Goal: Task Accomplishment & Management: Manage account settings

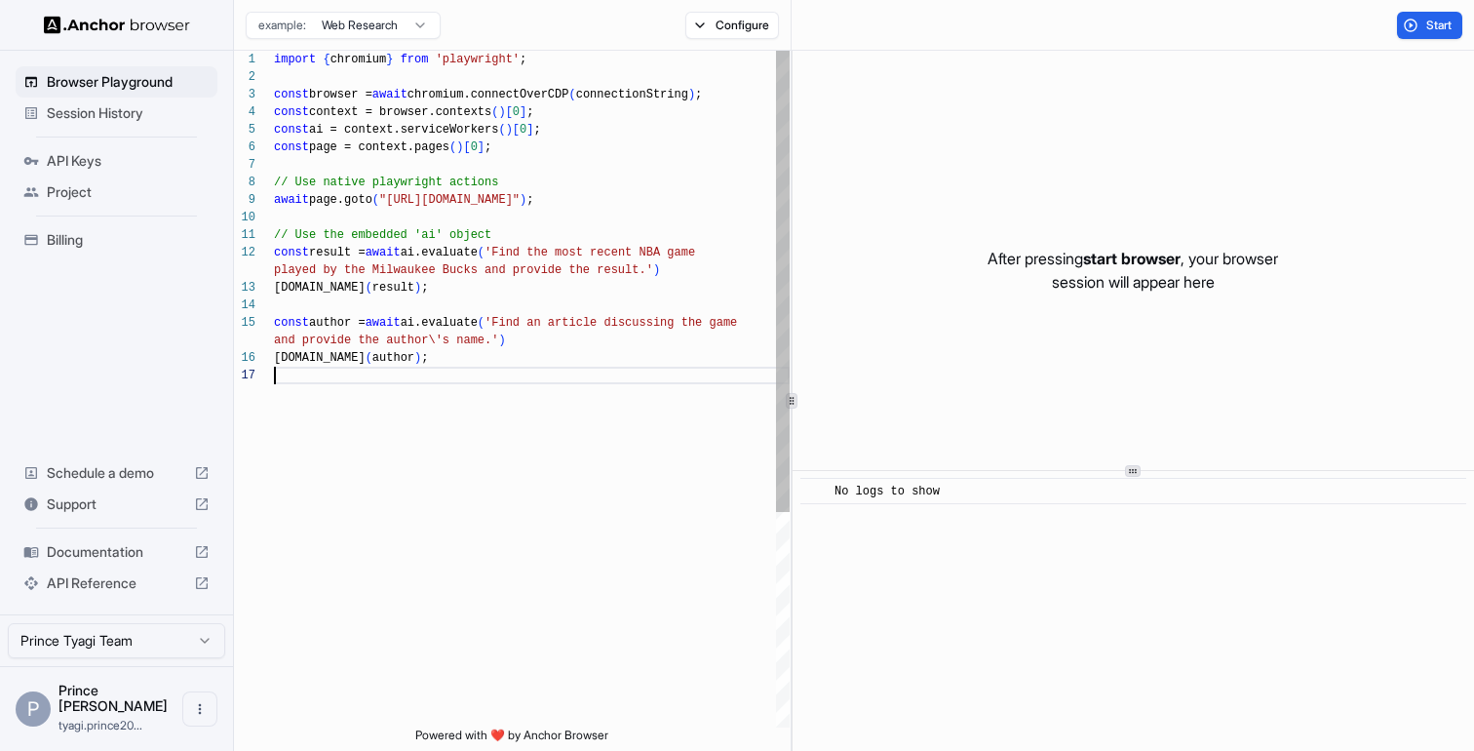
scroll to position [140, 0]
click at [69, 169] on span "API Keys" at bounding box center [128, 160] width 163 height 19
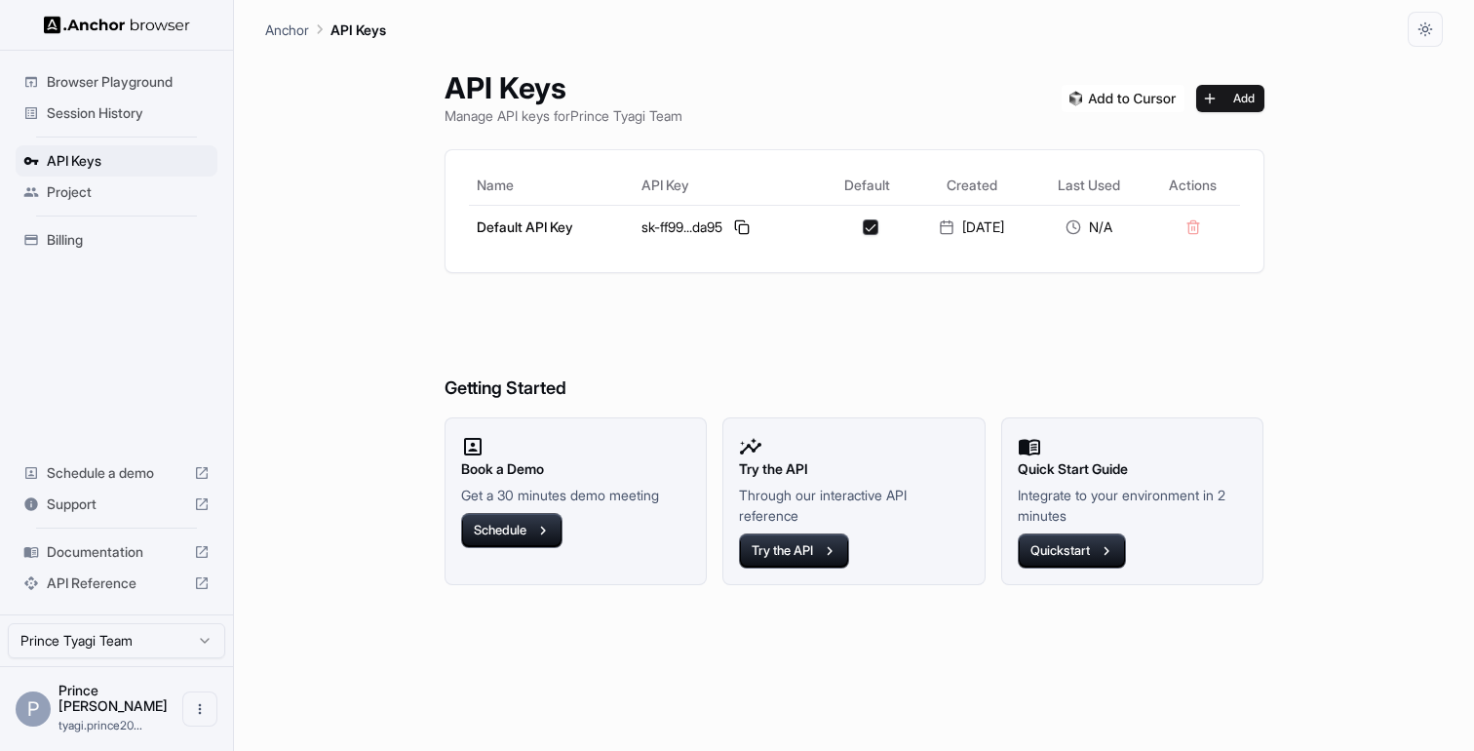
click at [89, 255] on ul "Browser Playground Session History API Keys Project Billing" at bounding box center [116, 160] width 217 height 205
click at [85, 244] on span "Billing" at bounding box center [128, 239] width 163 height 19
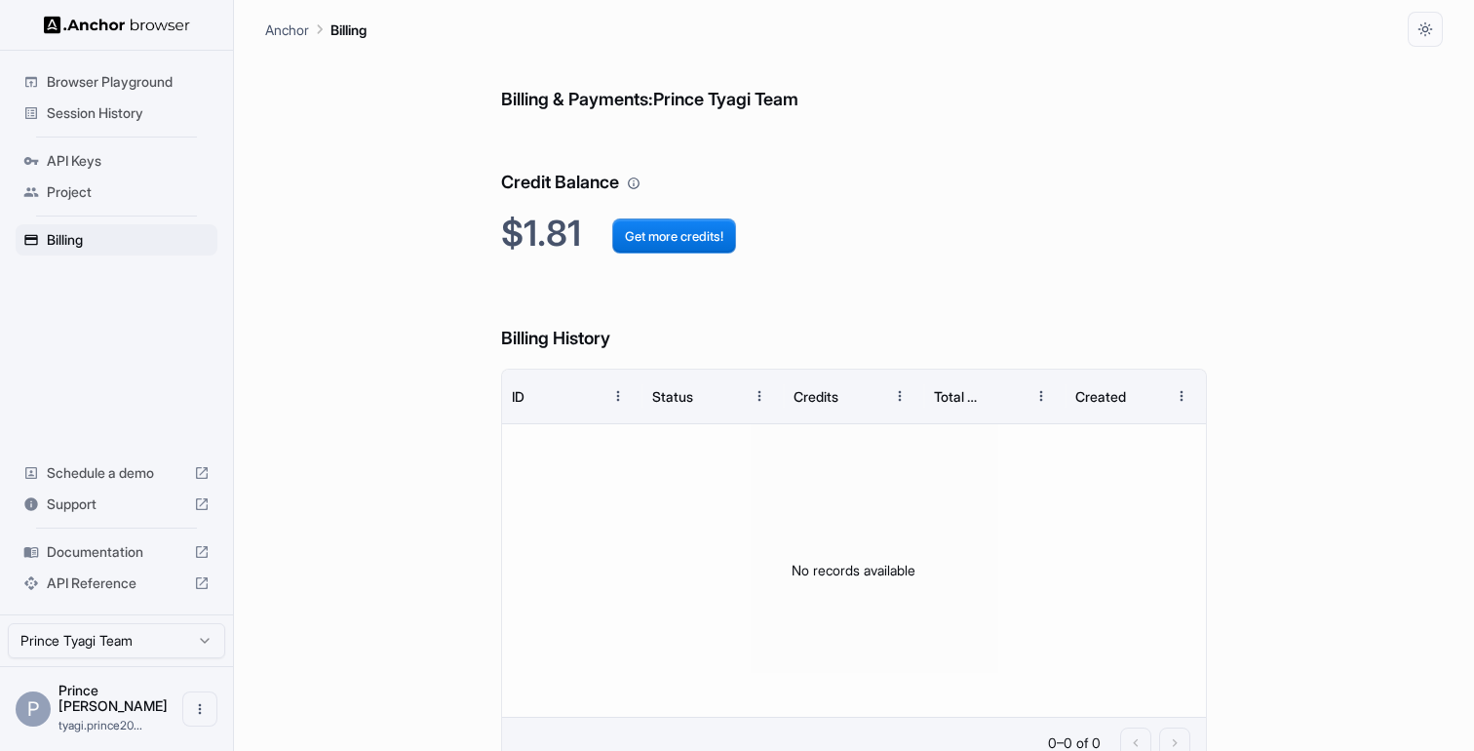
click at [641, 259] on div "Billing & Payments: Prince [PERSON_NAME] Team Credit Balance $1.81 Get more cre…" at bounding box center [854, 408] width 707 height 722
click at [645, 246] on button "Get more credits!" at bounding box center [674, 235] width 124 height 35
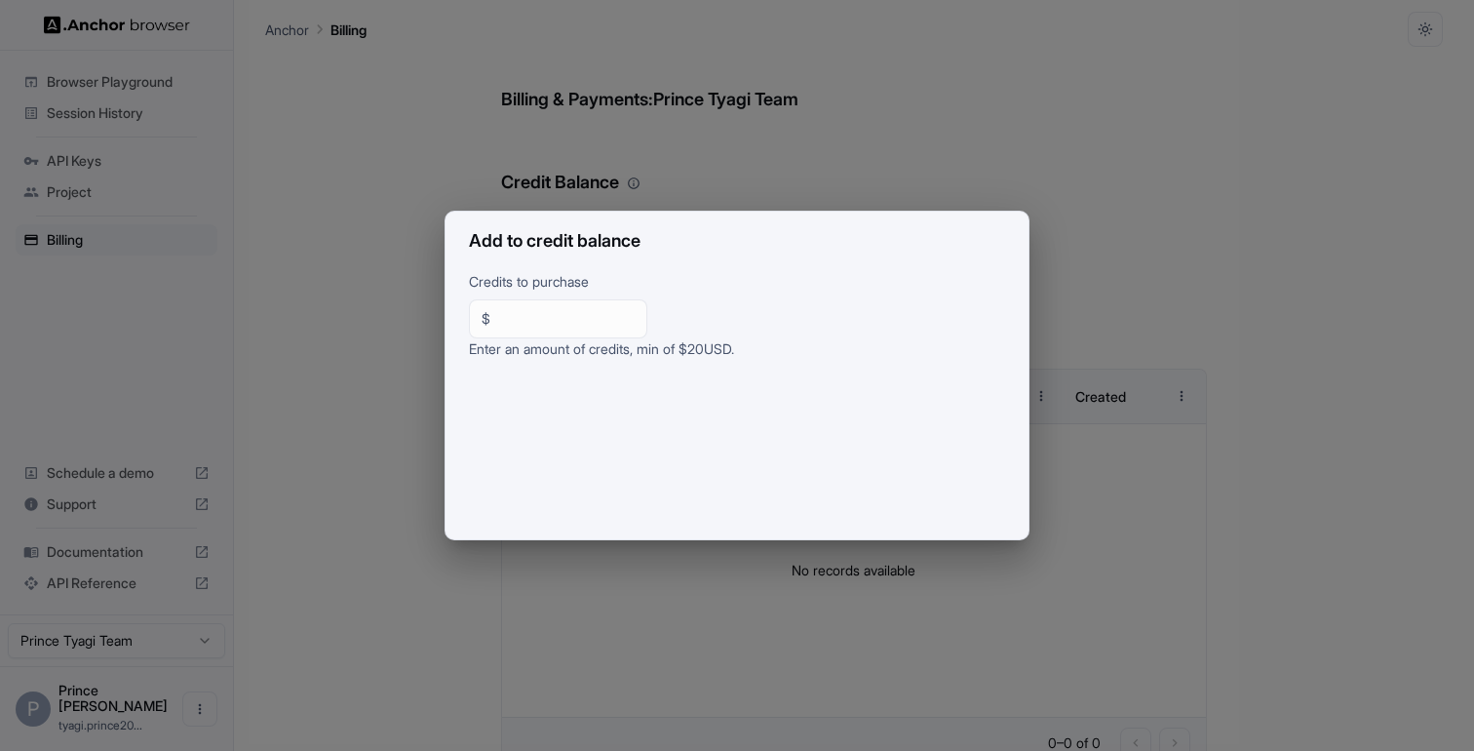
click at [1254, 261] on div "Add to credit balance Credits to purchase $ ** ​ Enter an amount of credits, mi…" at bounding box center [737, 375] width 1474 height 751
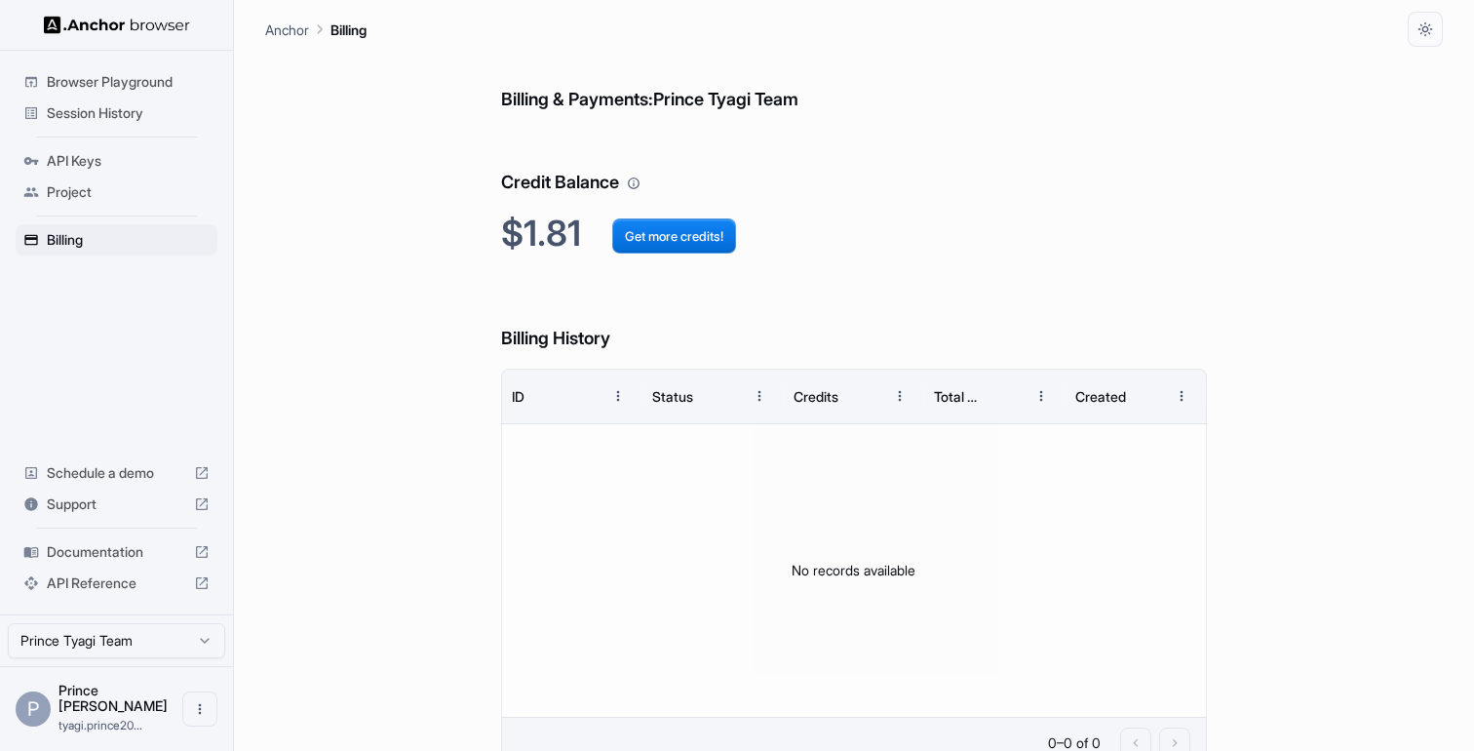
click at [60, 193] on span "Project" at bounding box center [128, 191] width 163 height 19
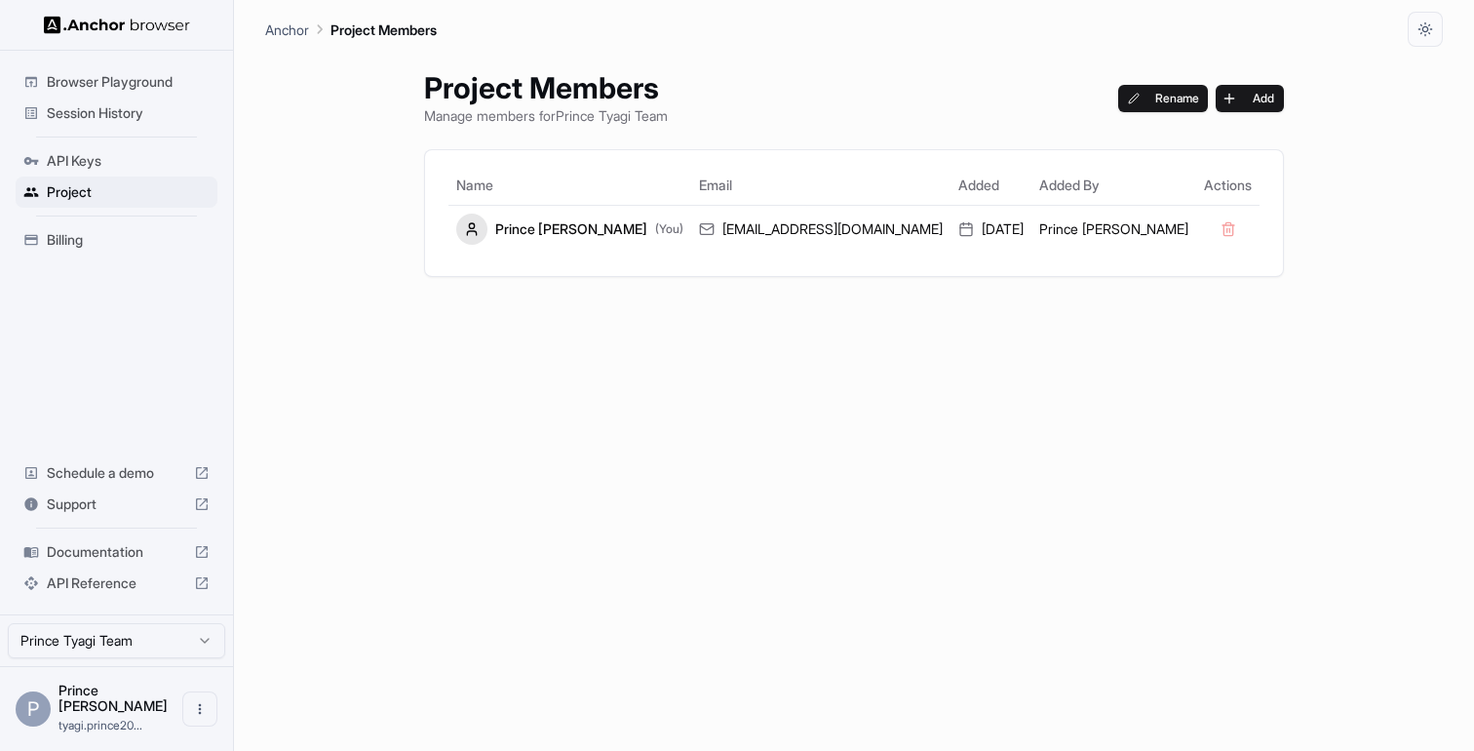
click at [83, 170] on span "API Keys" at bounding box center [128, 160] width 163 height 19
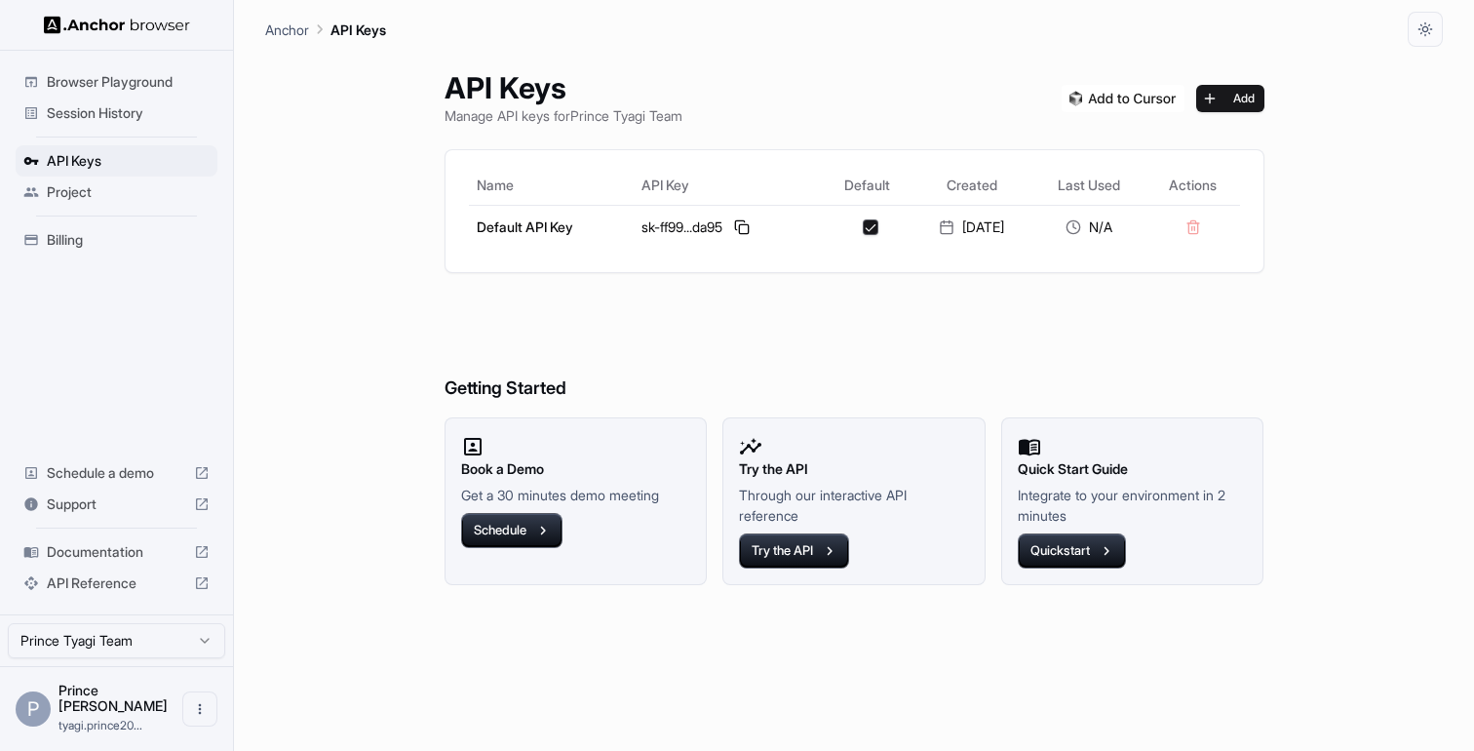
click at [85, 188] on span "Project" at bounding box center [128, 191] width 163 height 19
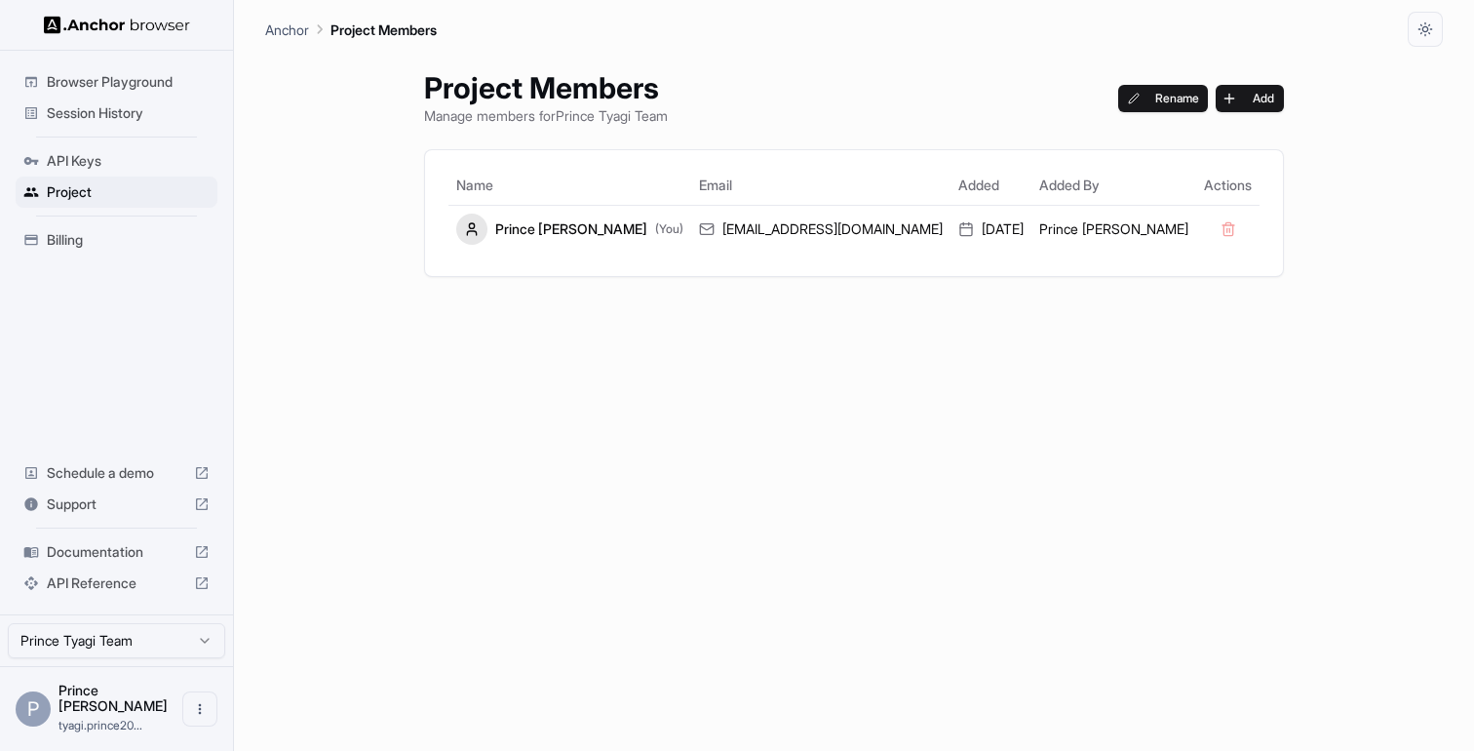
click at [85, 253] on div "Billing" at bounding box center [117, 239] width 202 height 31
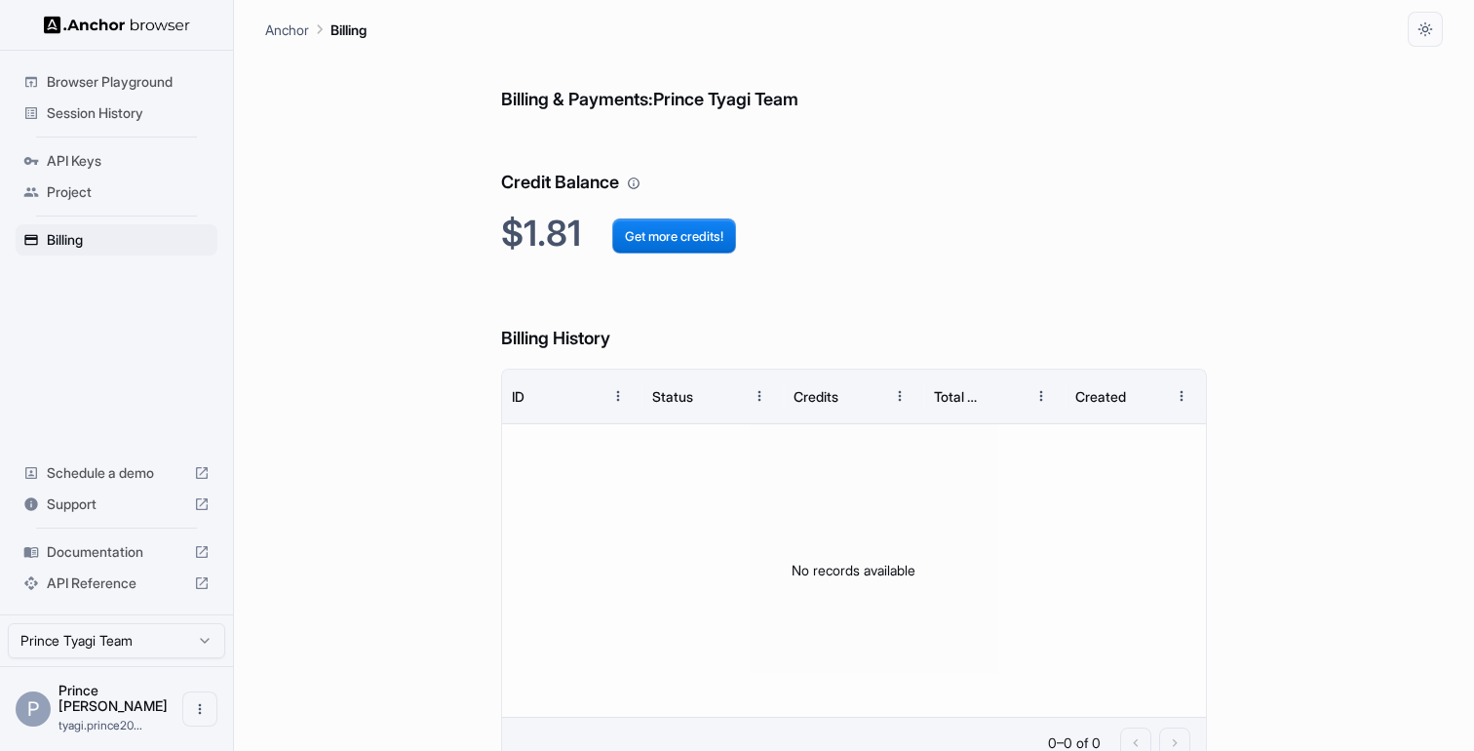
click at [640, 178] on icon "Your credit balance will be consumed as you use the API. Visit the usage page t…" at bounding box center [634, 183] width 14 height 14
click at [93, 75] on span "Browser Playground" at bounding box center [128, 81] width 163 height 19
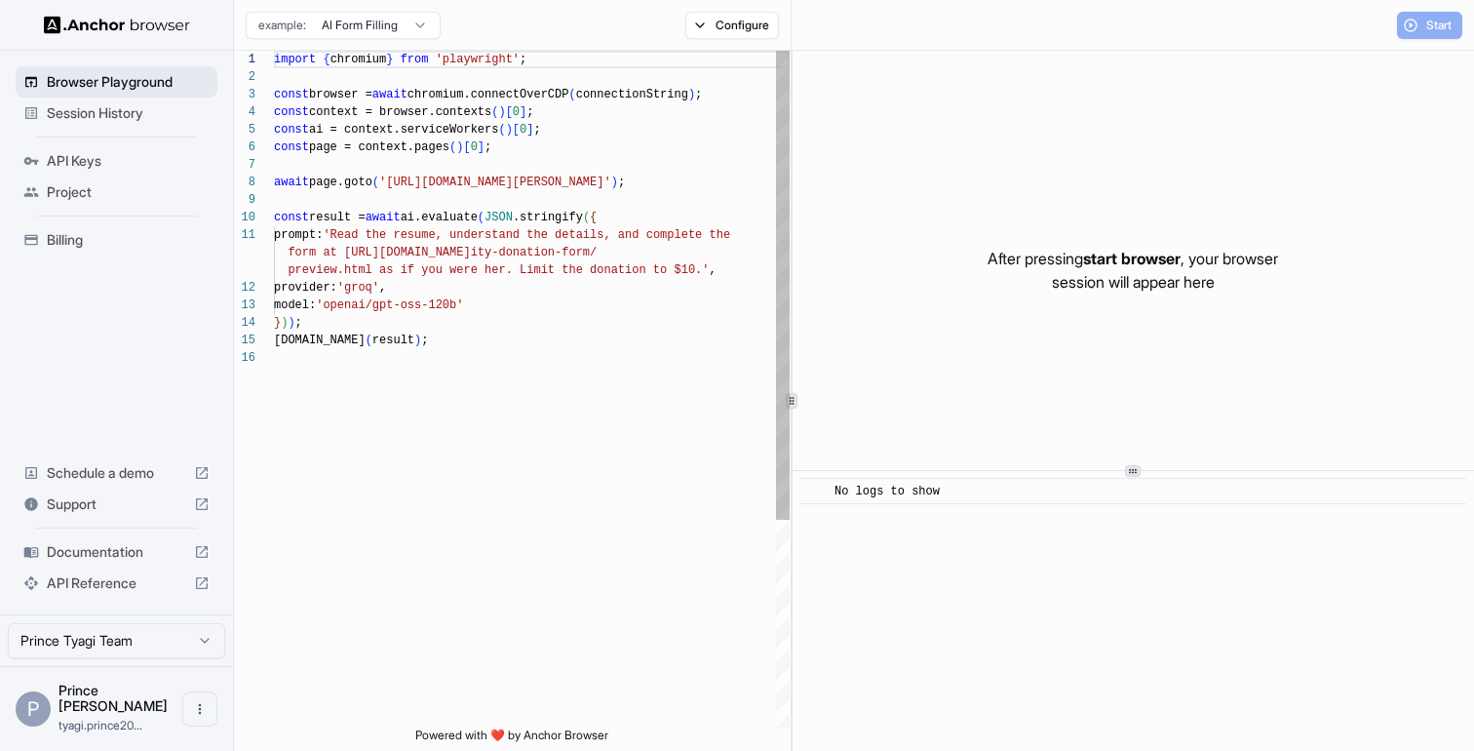
scroll to position [175, 0]
